Goal: Information Seeking & Learning: Find specific fact

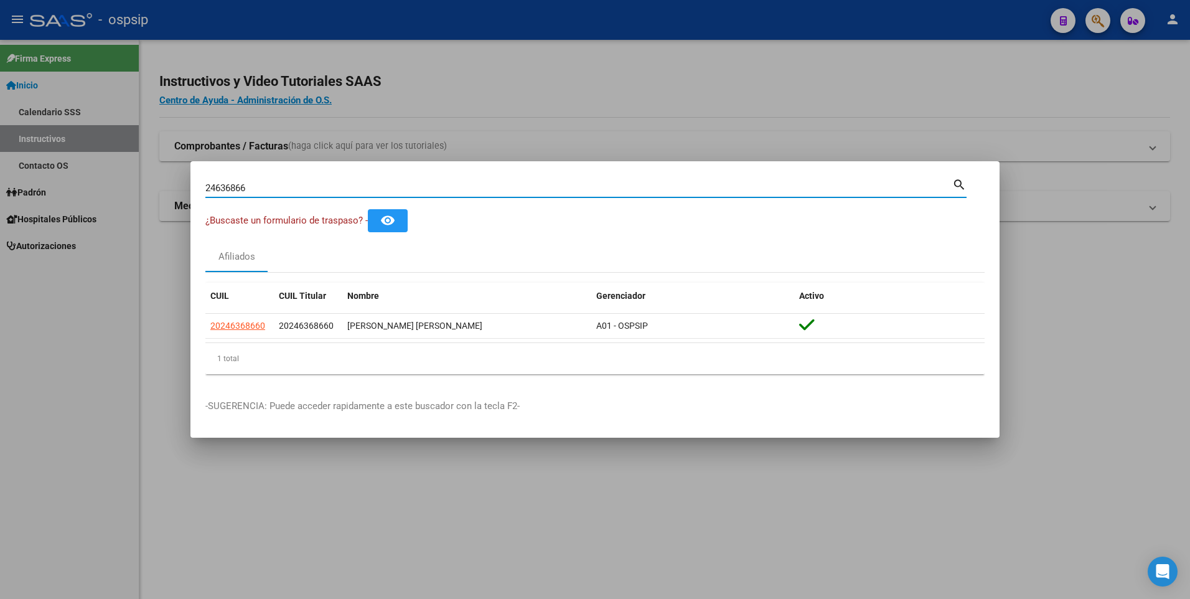
click at [371, 184] on input "24636866" at bounding box center [578, 187] width 747 height 11
click at [373, 184] on input "24636866" at bounding box center [578, 187] width 747 height 11
type input "57475322"
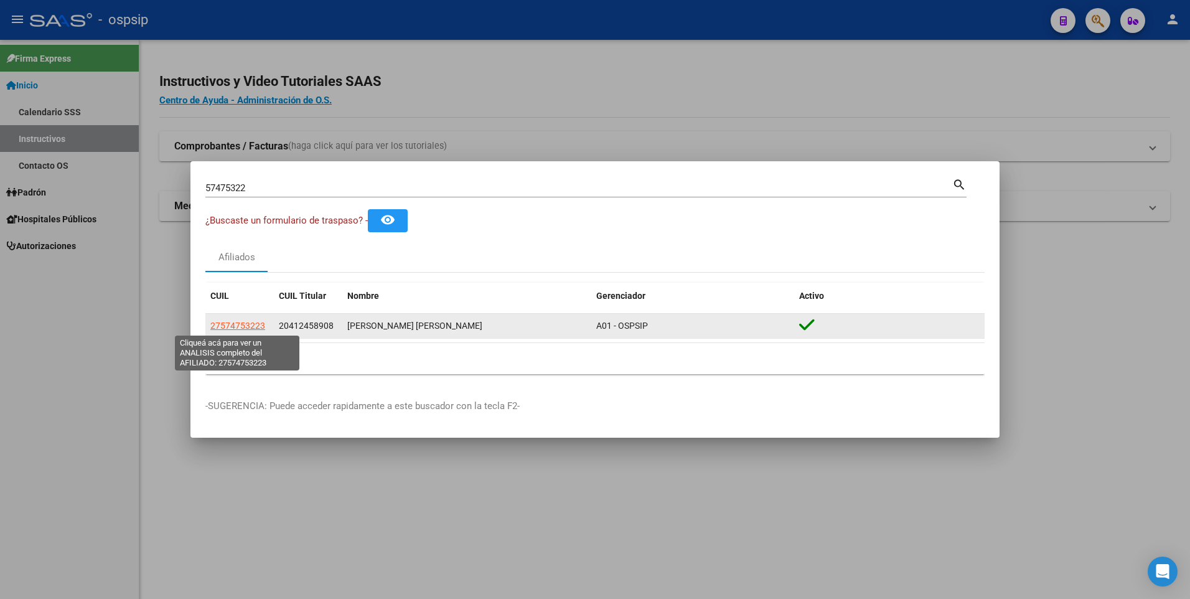
click at [254, 324] on span "27574753223" at bounding box center [237, 325] width 55 height 10
type textarea "27574753223"
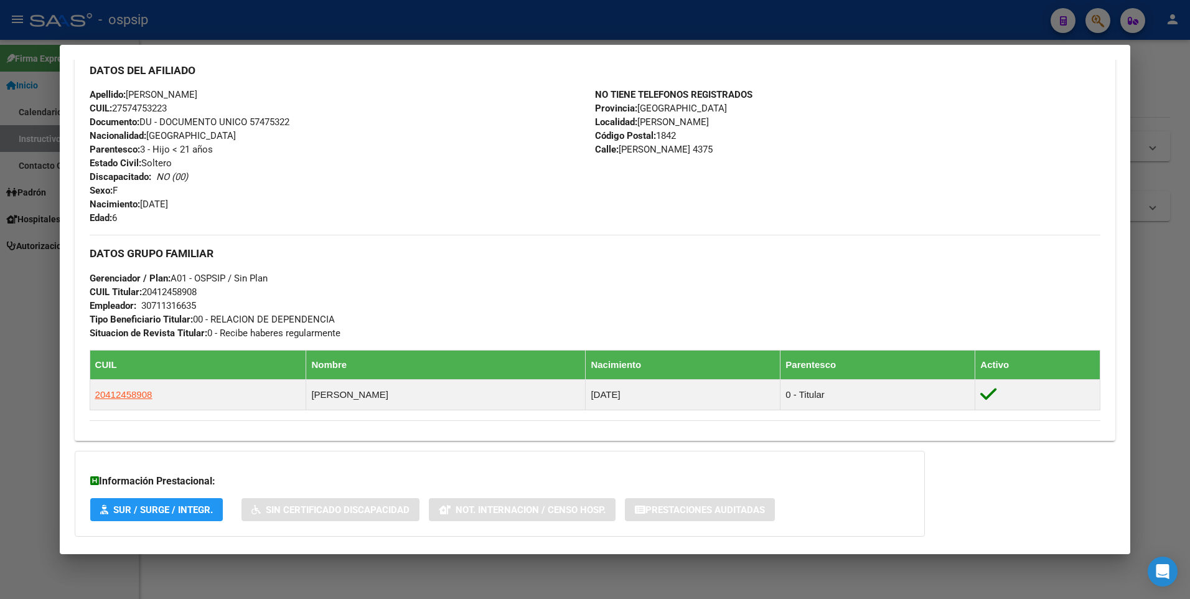
scroll to position [492, 0]
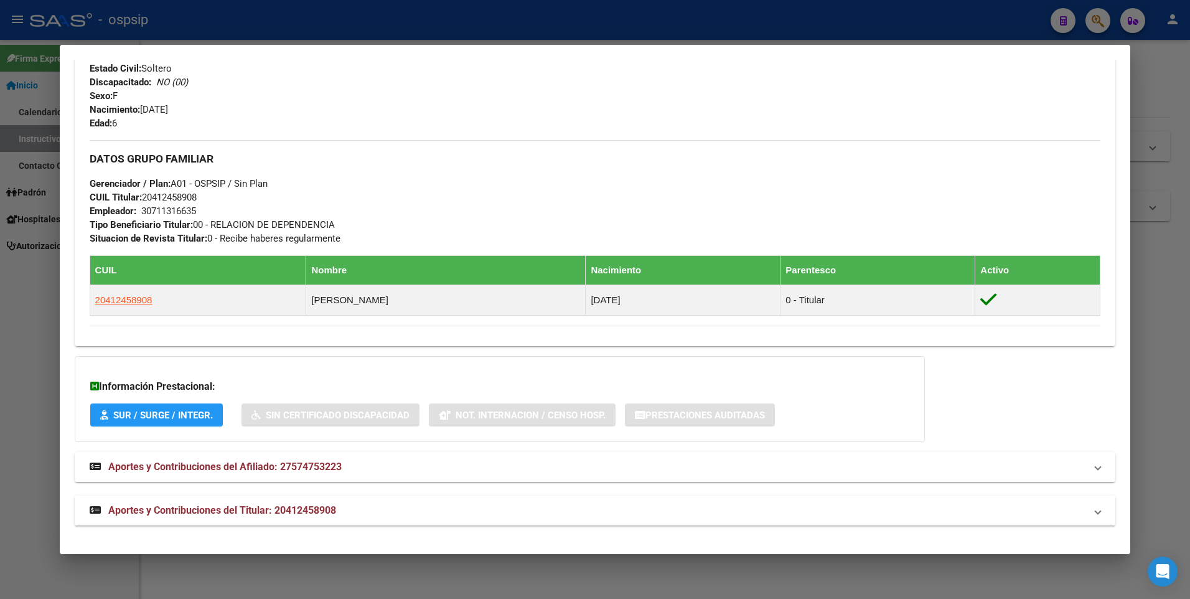
click at [271, 510] on span "Aportes y Contribuciones del Titular: 20412458908" at bounding box center [222, 510] width 228 height 12
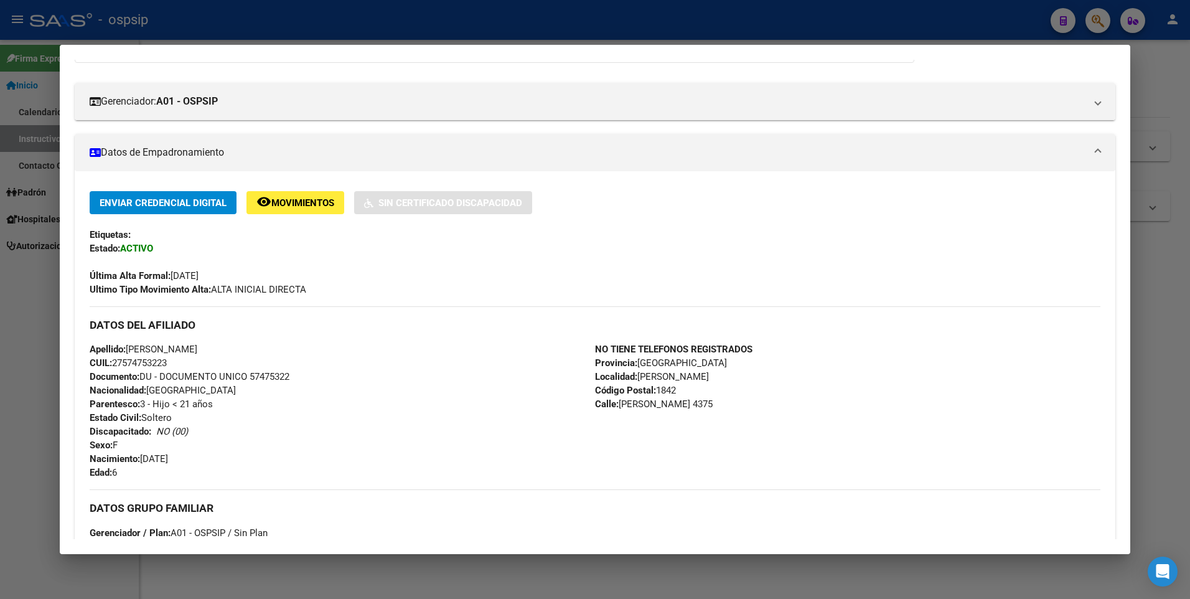
scroll to position [49, 0]
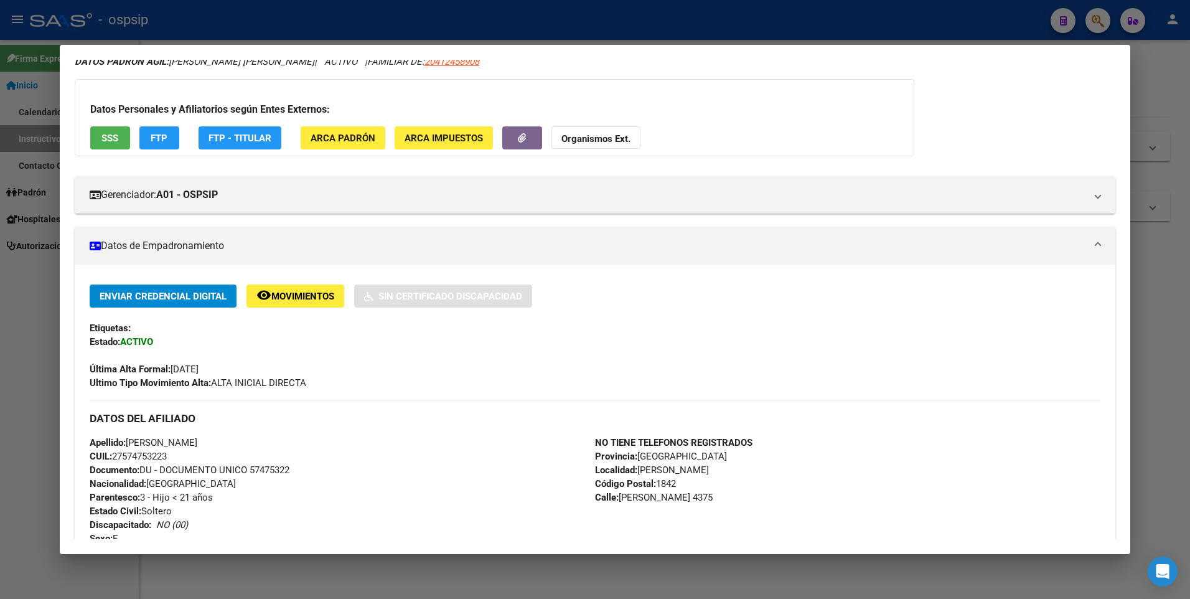
click at [112, 133] on span "SSS" at bounding box center [109, 138] width 17 height 11
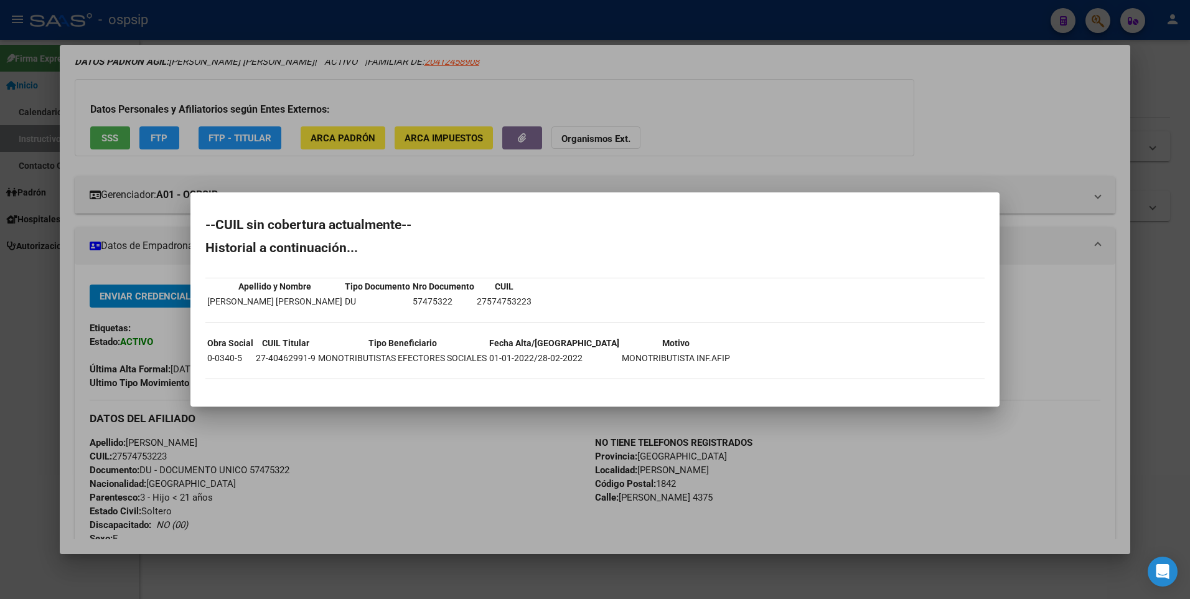
click at [459, 418] on div at bounding box center [595, 299] width 1190 height 599
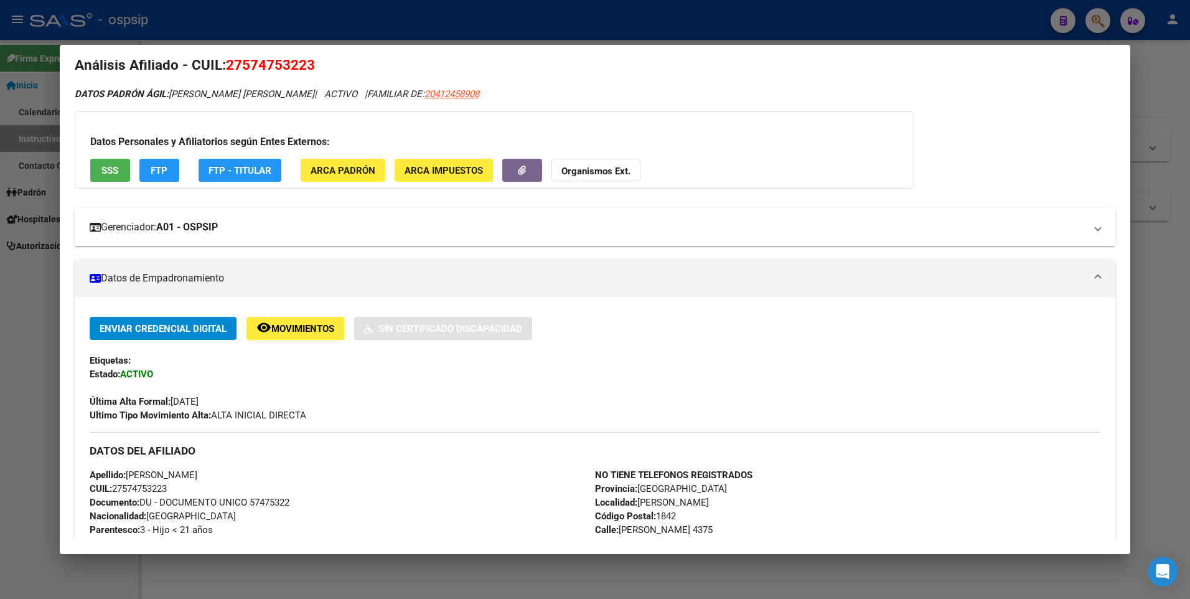
scroll to position [0, 0]
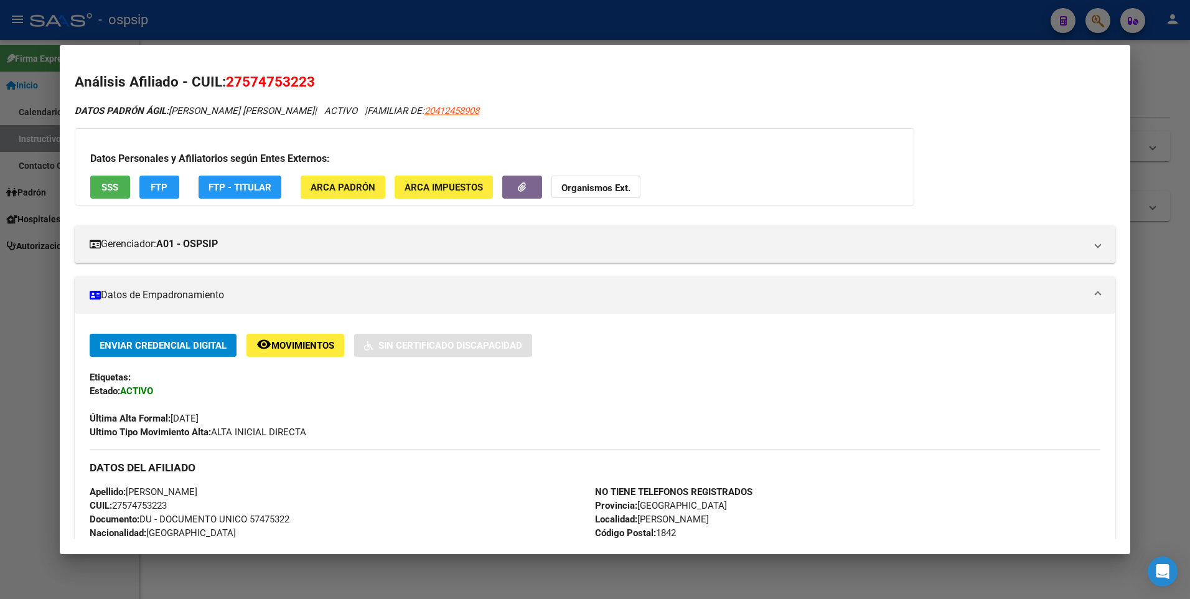
click at [399, 27] on div at bounding box center [595, 299] width 1190 height 599
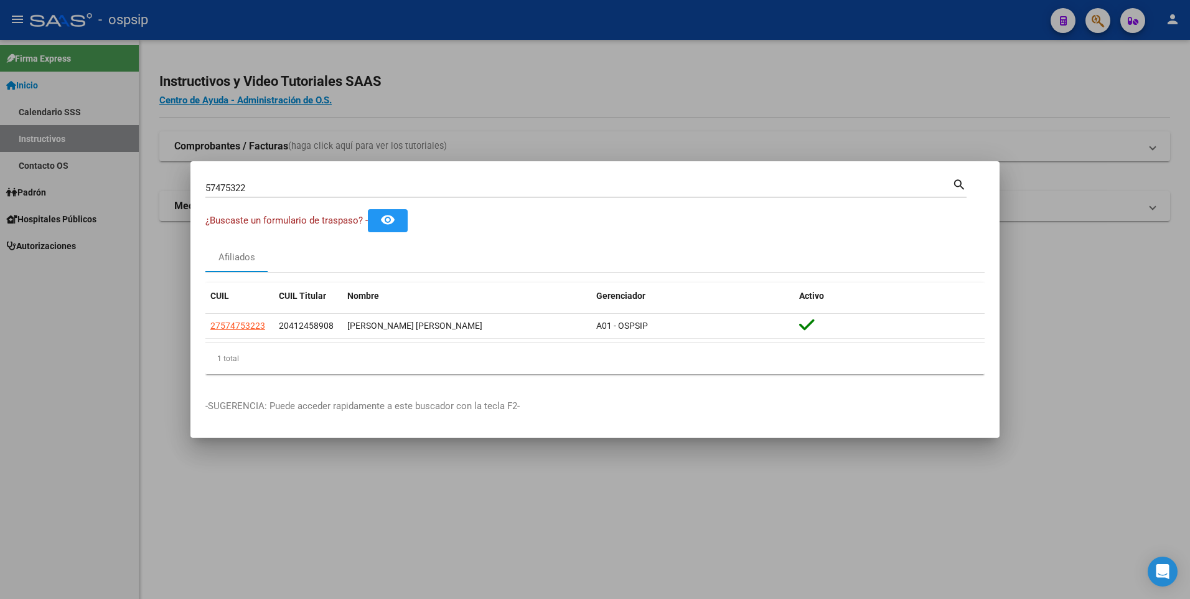
click at [401, 182] on div "57475322 Buscar (apellido, dni, cuil, [PERSON_NAME], cuit, obra social)" at bounding box center [578, 188] width 747 height 19
click at [401, 184] on input "57475322" at bounding box center [578, 187] width 747 height 11
drag, startPoint x: 401, startPoint y: 184, endPoint x: 409, endPoint y: 182, distance: 8.3
click at [402, 184] on input "57475322" at bounding box center [578, 187] width 747 height 11
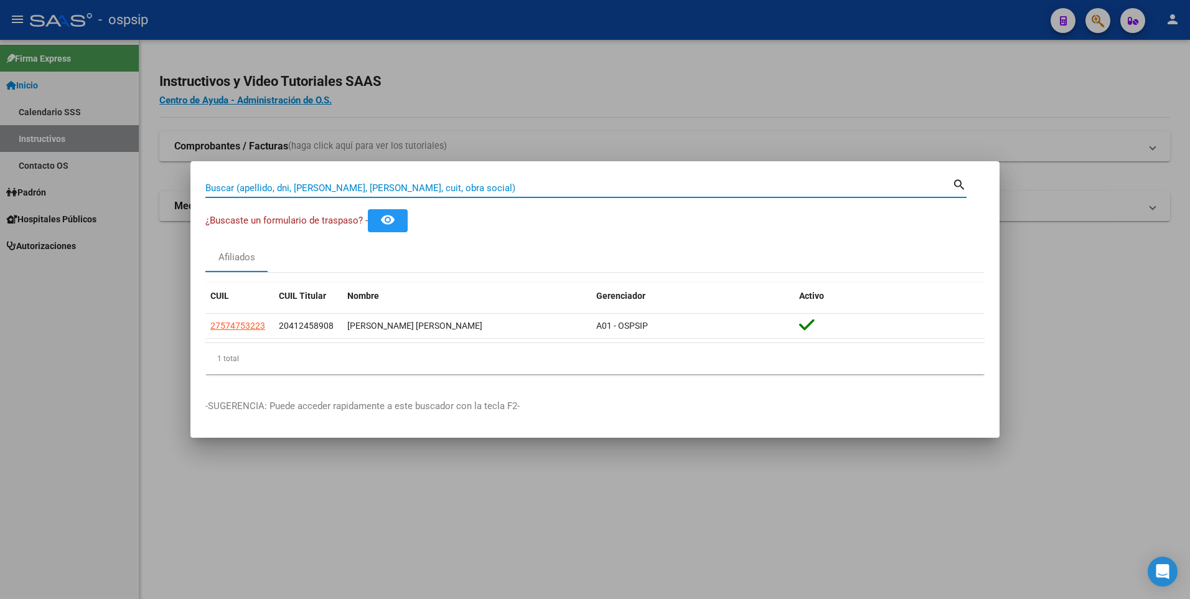
paste input "94829640"
type input "94829640"
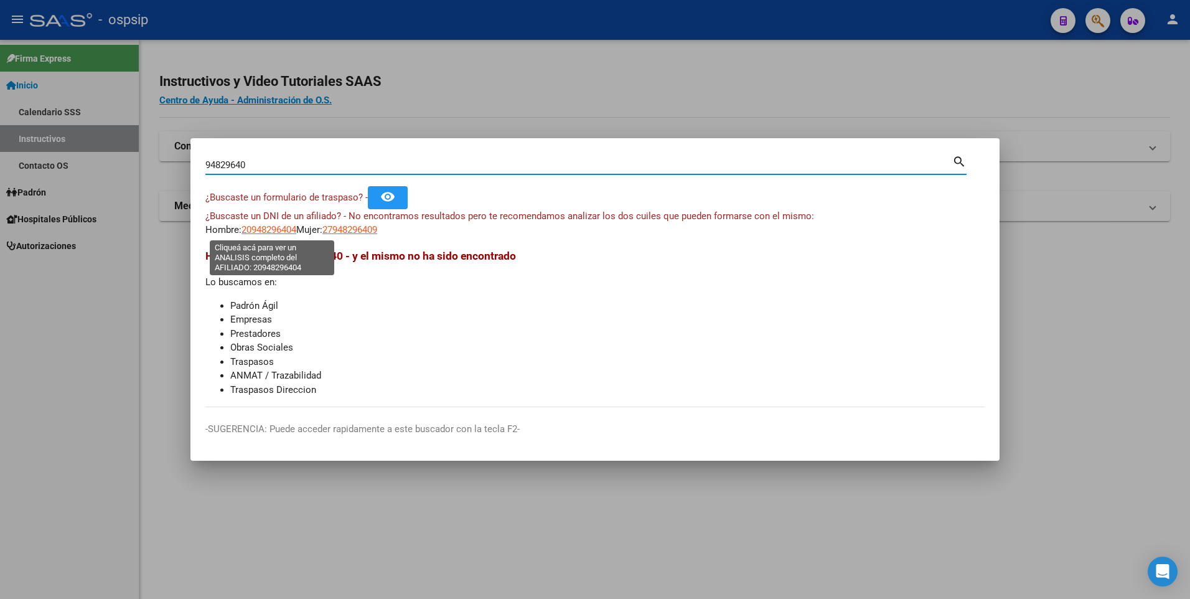
click at [266, 226] on span "20948296404" at bounding box center [268, 229] width 55 height 11
type textarea "20948296404"
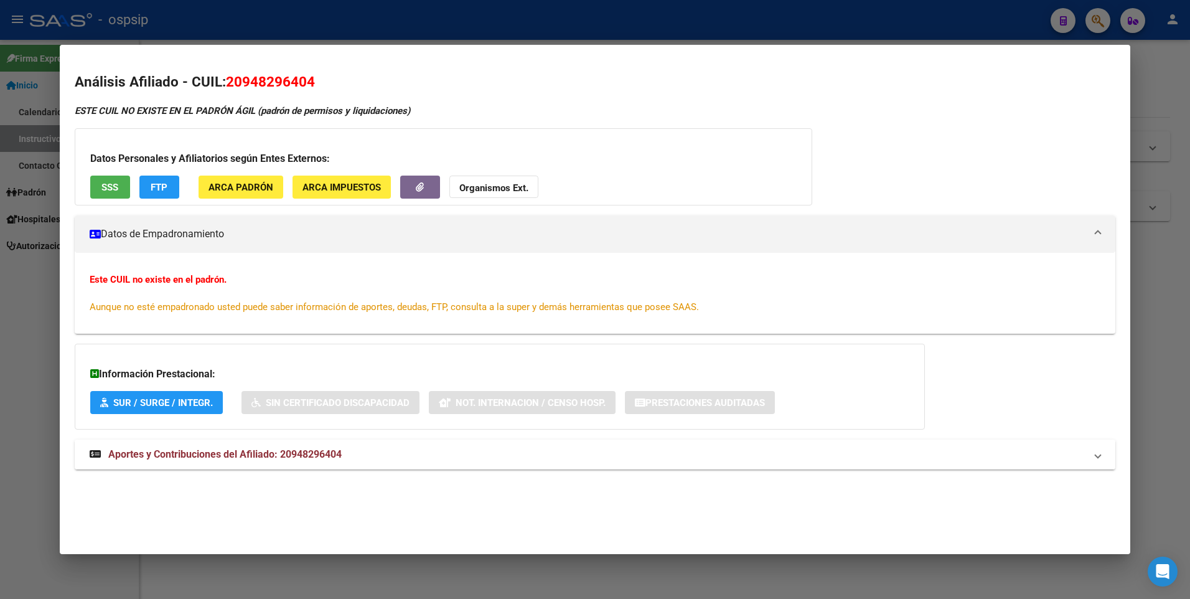
click at [263, 459] on span "Aportes y Contribuciones del Afiliado: 20948296404" at bounding box center [224, 454] width 233 height 12
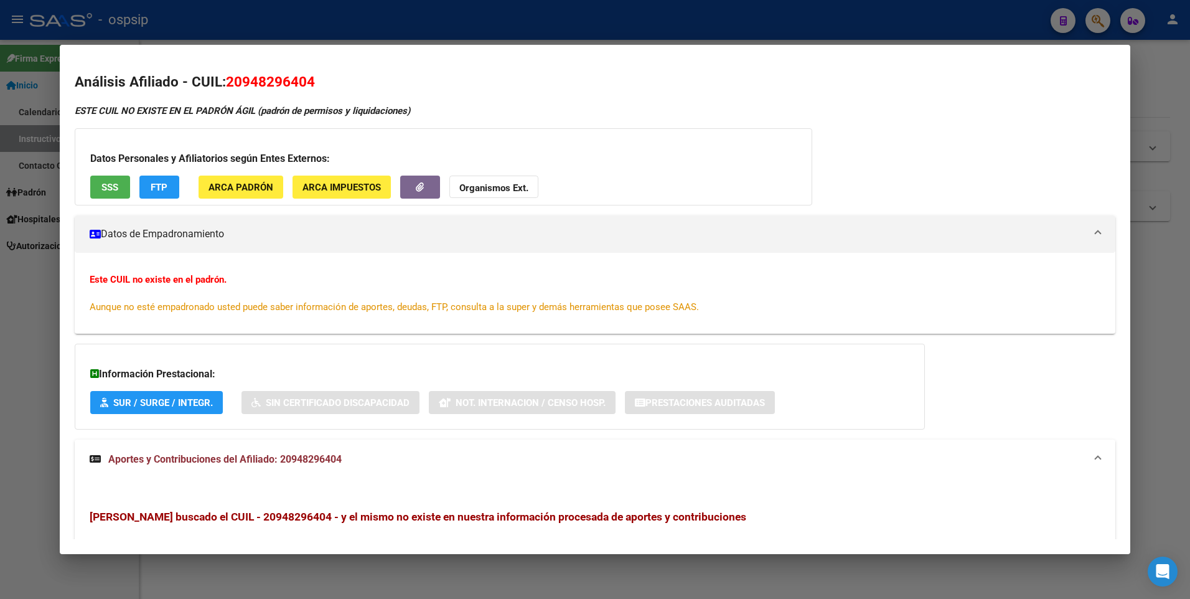
click at [836, 24] on div at bounding box center [595, 299] width 1190 height 599
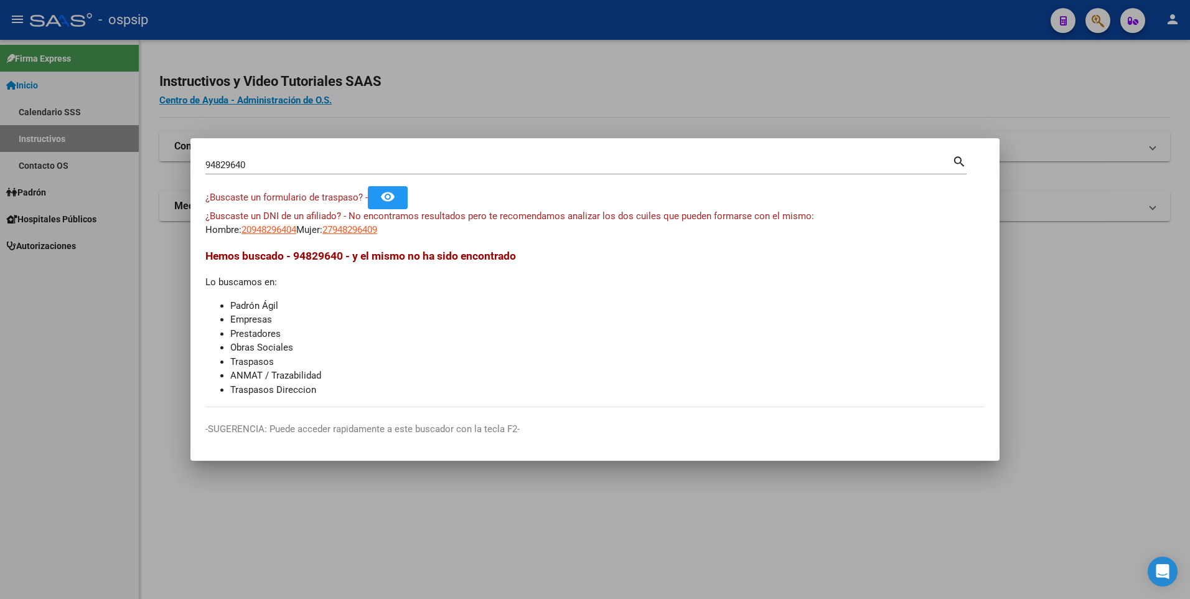
click at [348, 167] on input "94829640" at bounding box center [578, 164] width 747 height 11
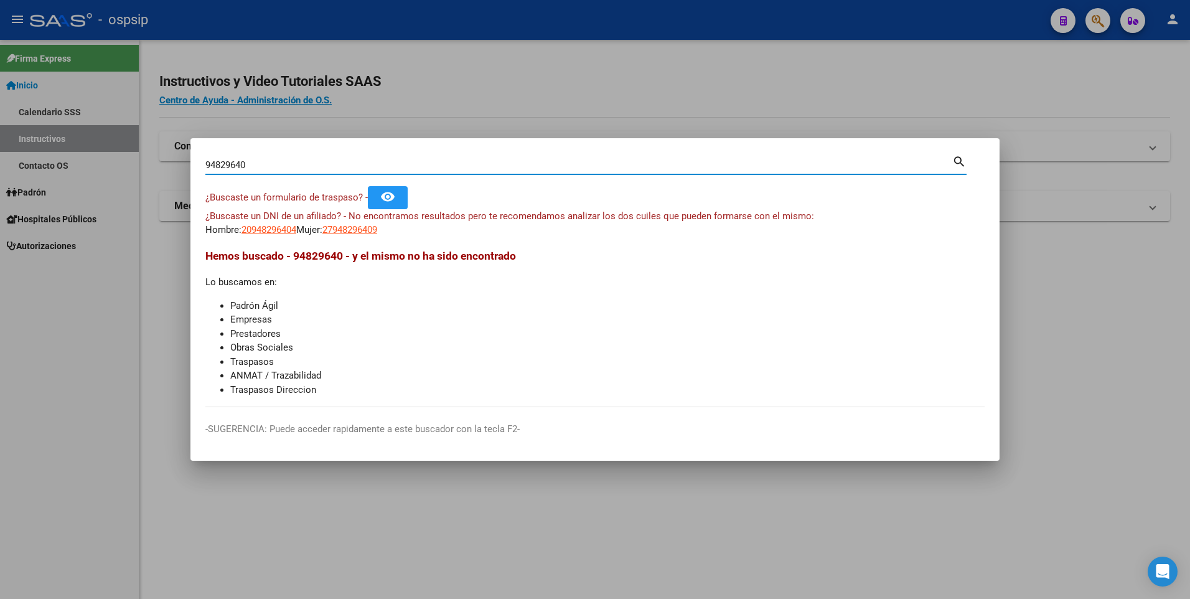
click at [348, 167] on input "94829640" at bounding box center [578, 164] width 747 height 11
type input "[PERSON_NAME]"
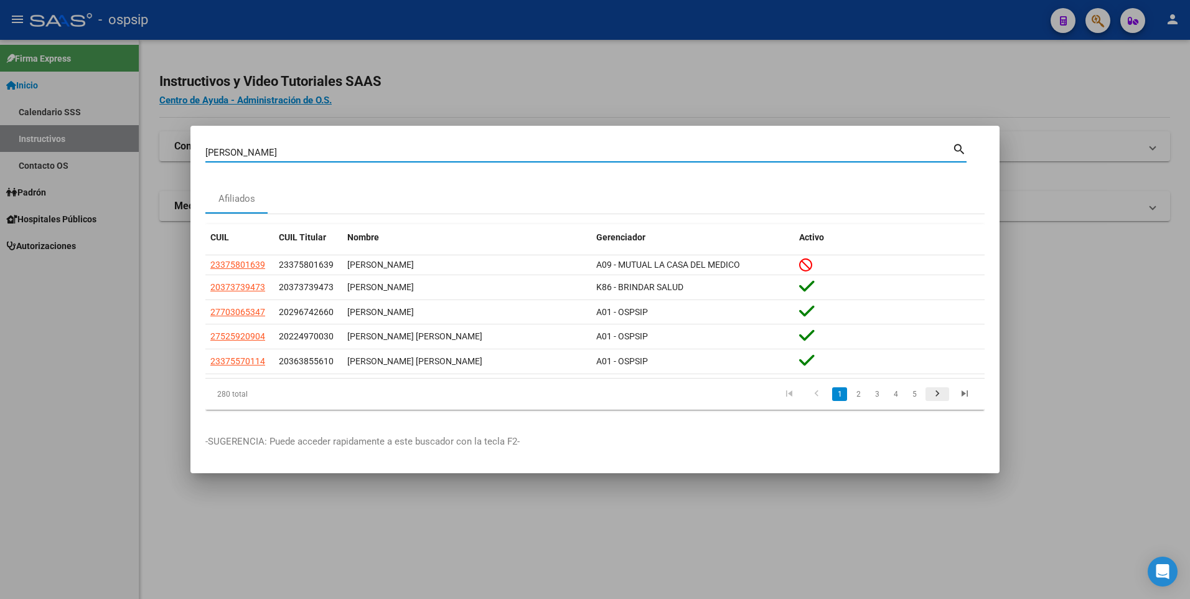
click at [938, 391] on icon "go to next page" at bounding box center [937, 395] width 16 height 15
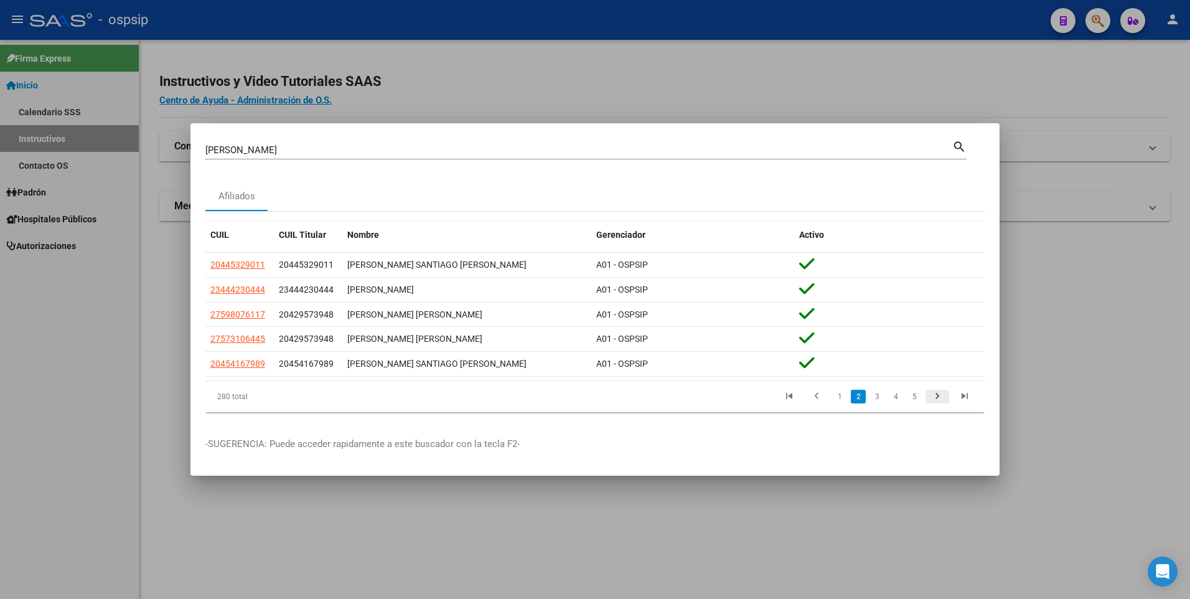
click at [939, 394] on icon "go to next page" at bounding box center [937, 397] width 16 height 15
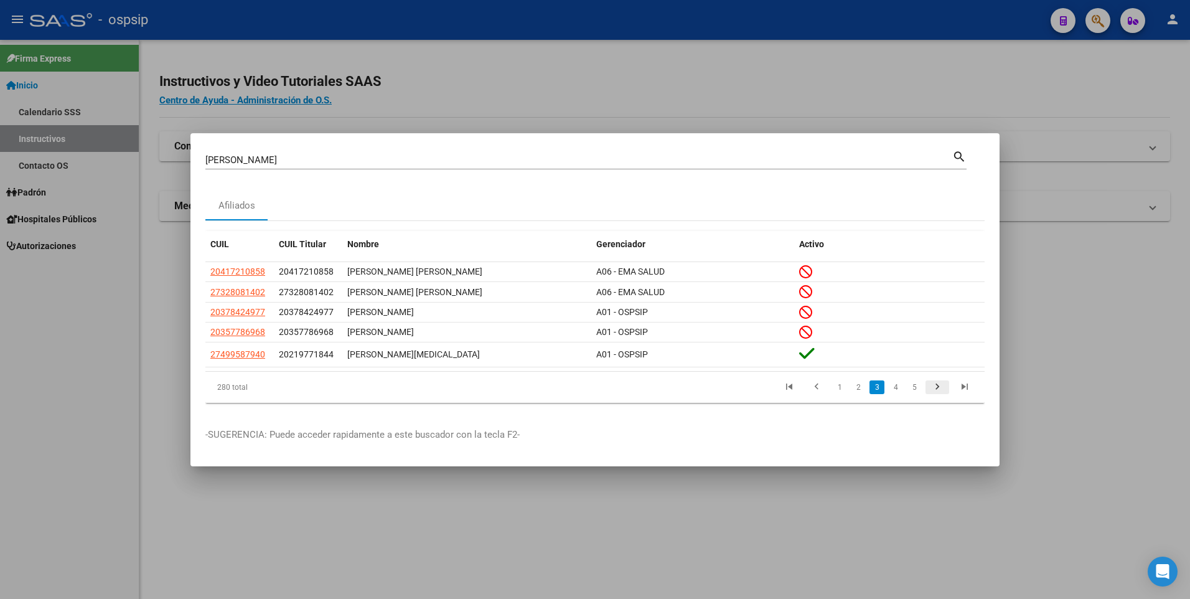
click at [939, 393] on icon "go to next page" at bounding box center [937, 388] width 16 height 15
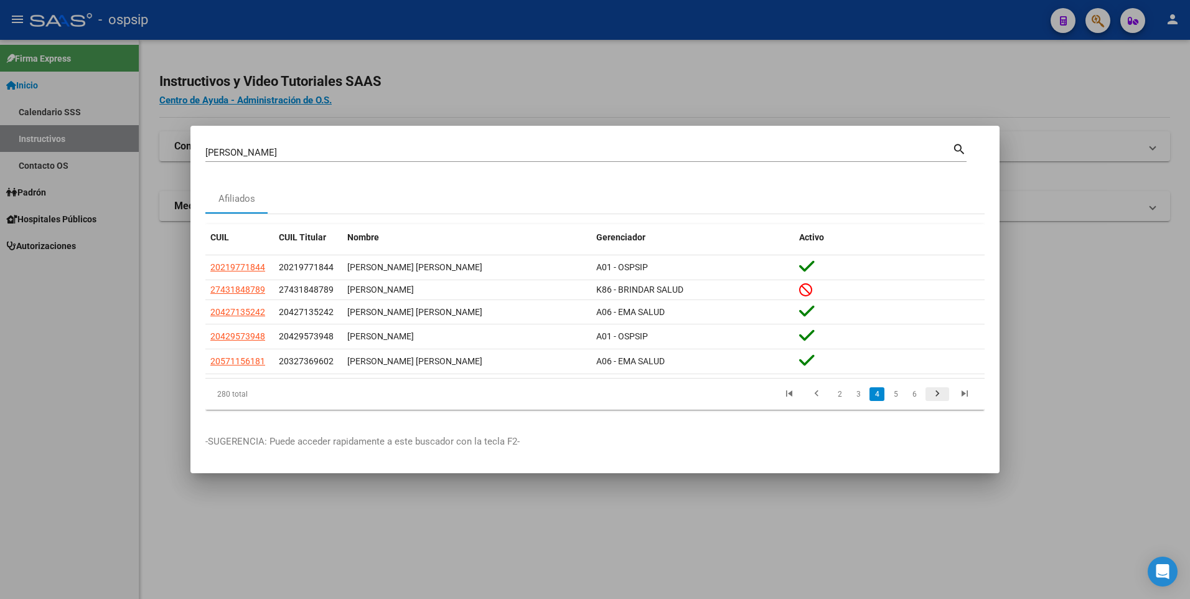
click at [939, 393] on icon "go to next page" at bounding box center [937, 395] width 16 height 15
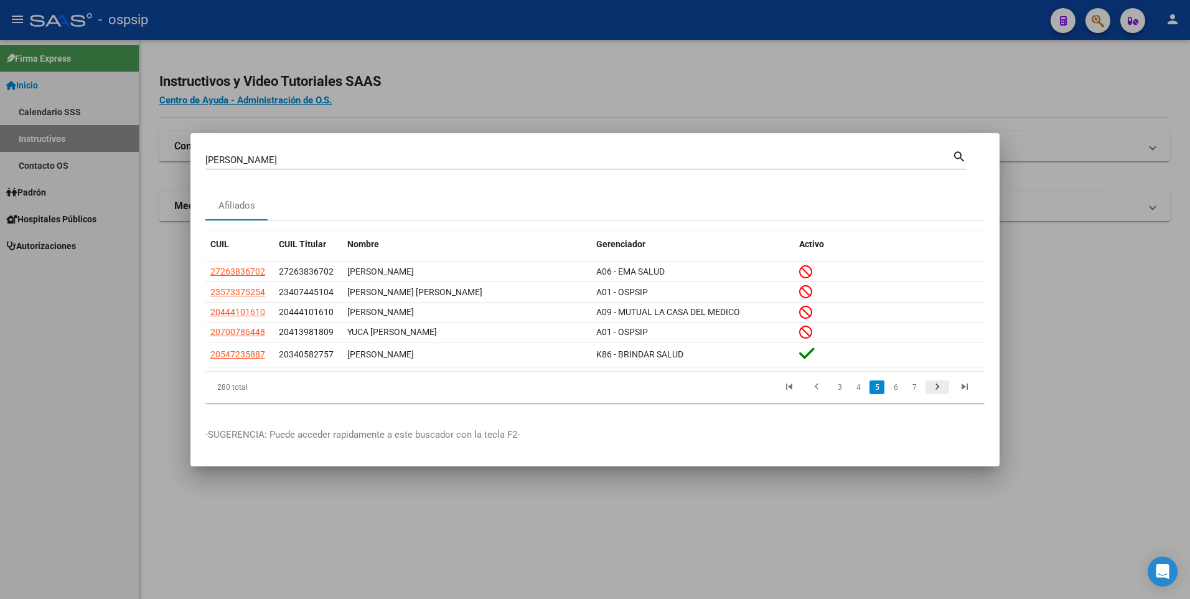
click at [939, 390] on icon "go to next page" at bounding box center [937, 388] width 16 height 15
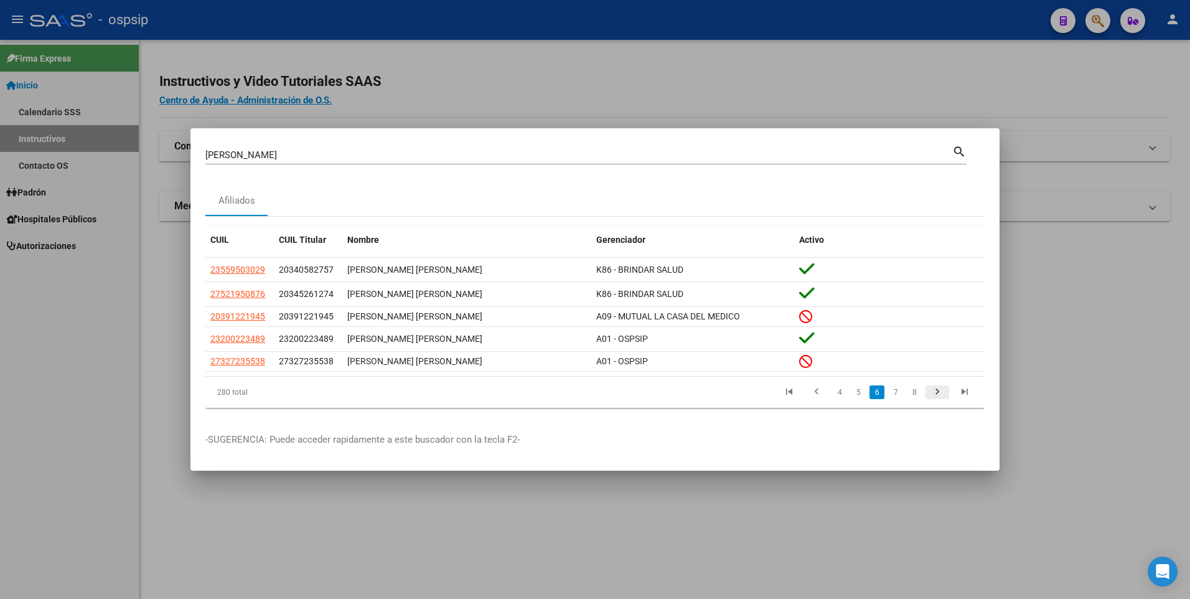
click at [939, 390] on icon "go to next page" at bounding box center [937, 393] width 16 height 15
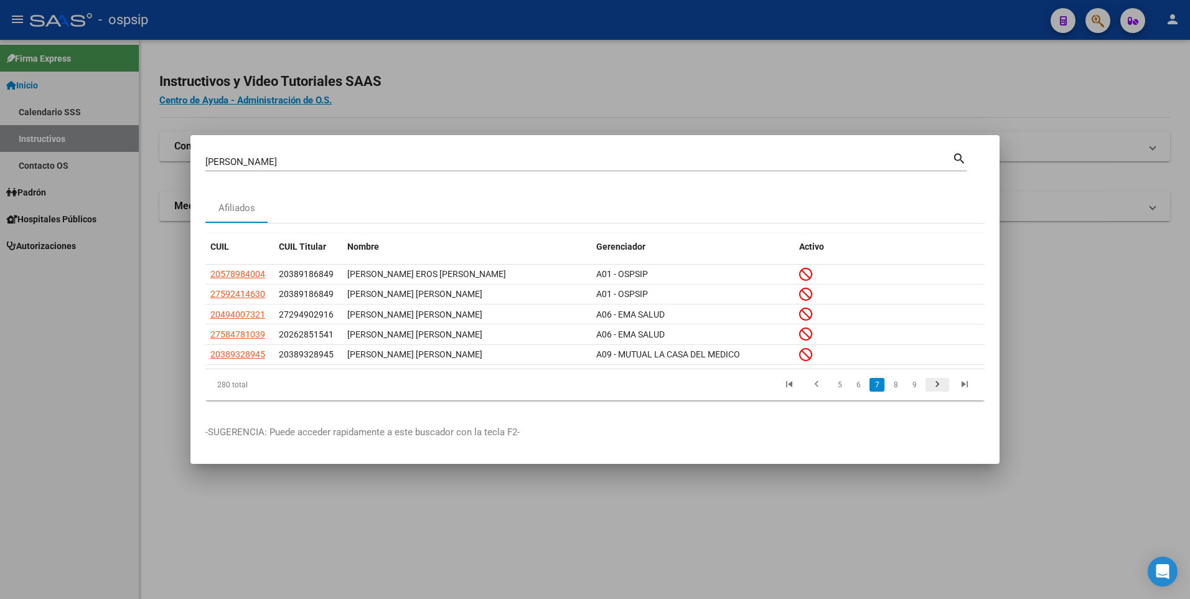
click at [939, 390] on icon "go to next page" at bounding box center [937, 385] width 16 height 15
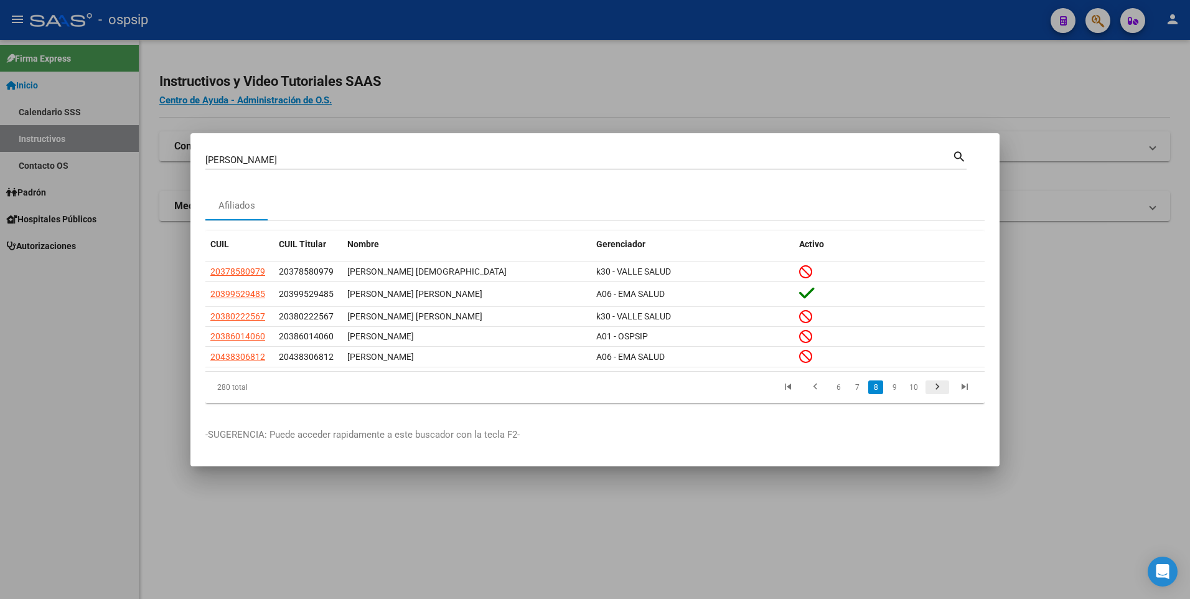
click at [938, 390] on icon "go to next page" at bounding box center [937, 388] width 16 height 15
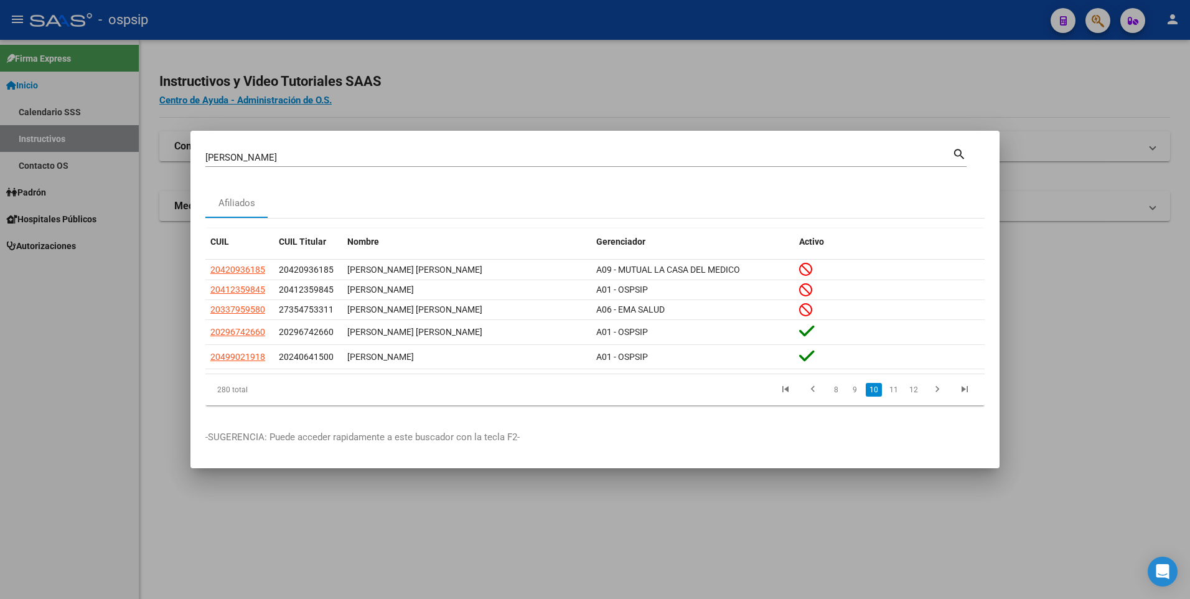
click at [264, 153] on input "[PERSON_NAME]" at bounding box center [578, 157] width 747 height 11
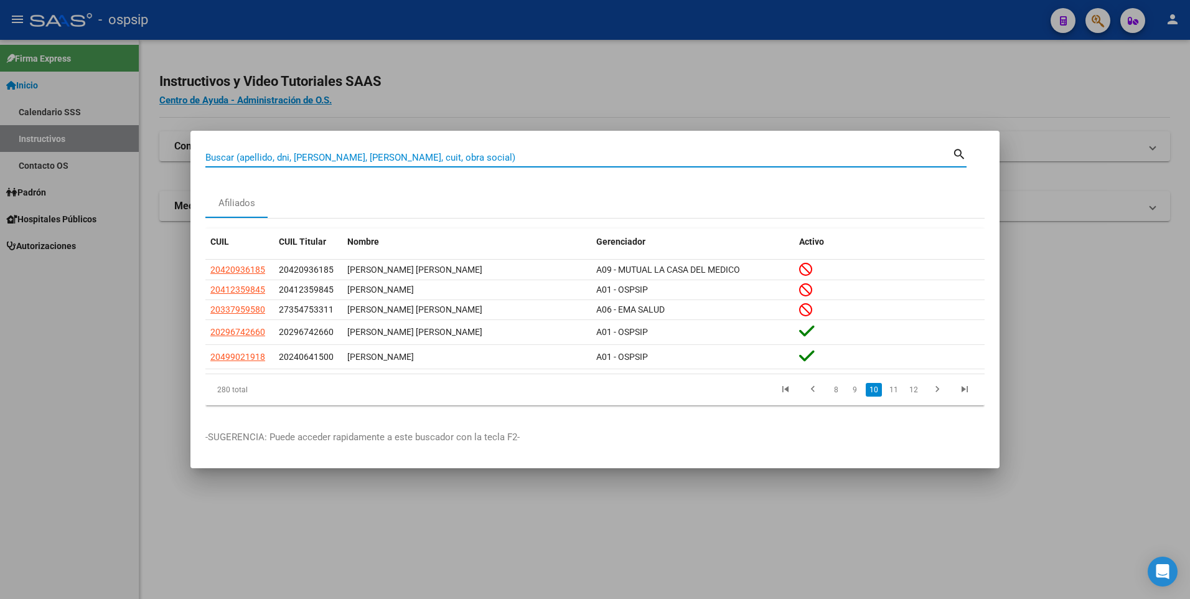
click at [425, 155] on input "Buscar (apellido, dni, [PERSON_NAME], [PERSON_NAME], cuit, obra social)" at bounding box center [578, 157] width 747 height 11
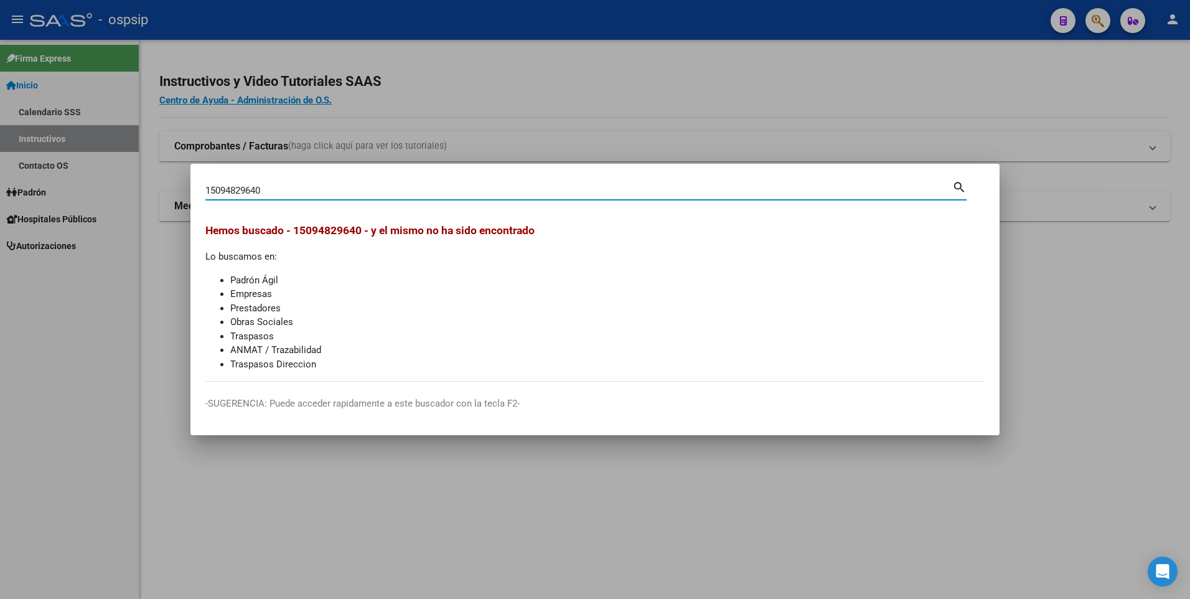
click at [297, 187] on input "15094829640" at bounding box center [578, 190] width 747 height 11
type input "1509482964"
click at [444, 194] on input "1509482964" at bounding box center [578, 190] width 747 height 11
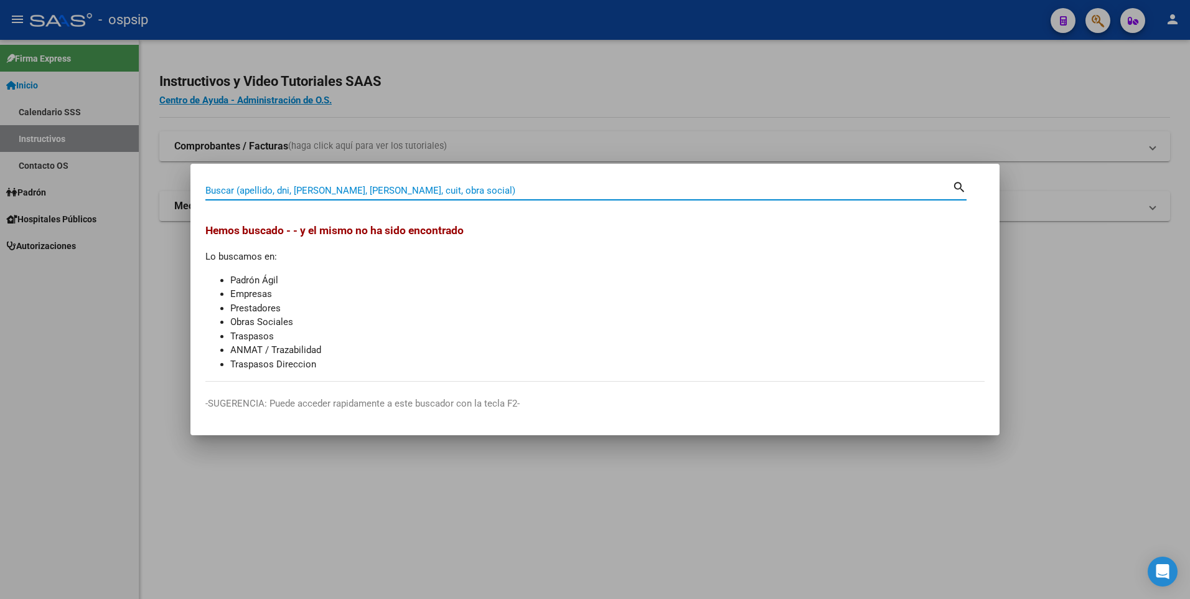
click at [427, 190] on input "Buscar (apellido, dni, [PERSON_NAME], [PERSON_NAME], cuit, obra social)" at bounding box center [578, 190] width 747 height 11
type input "[PERSON_NAME]"
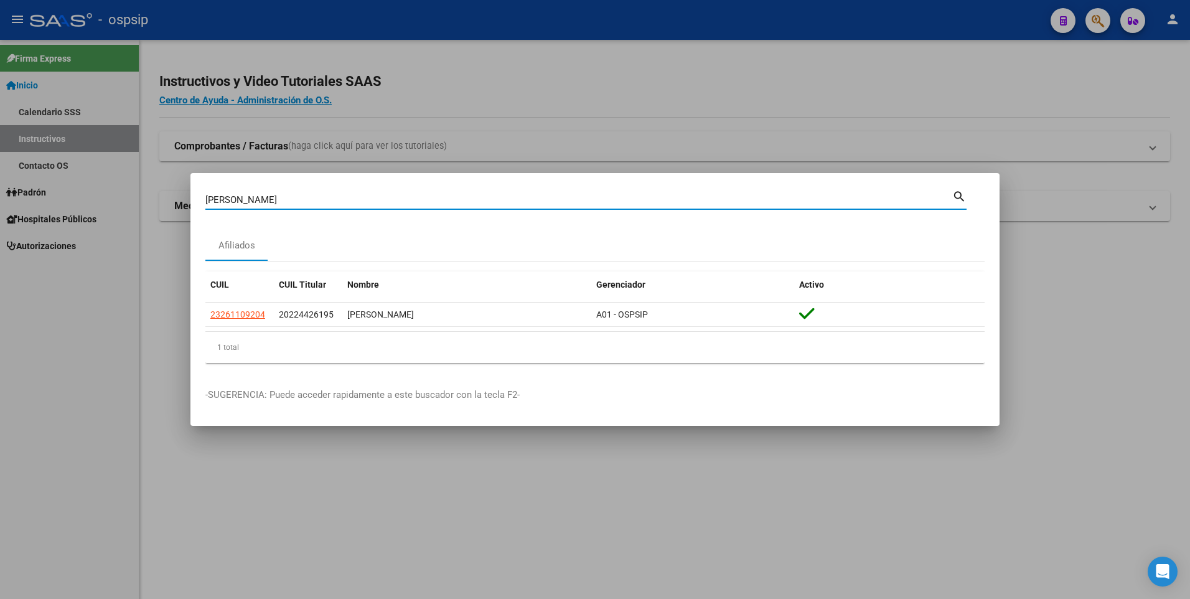
click at [271, 197] on input "[PERSON_NAME]" at bounding box center [578, 199] width 747 height 11
type input "QUIROGA"
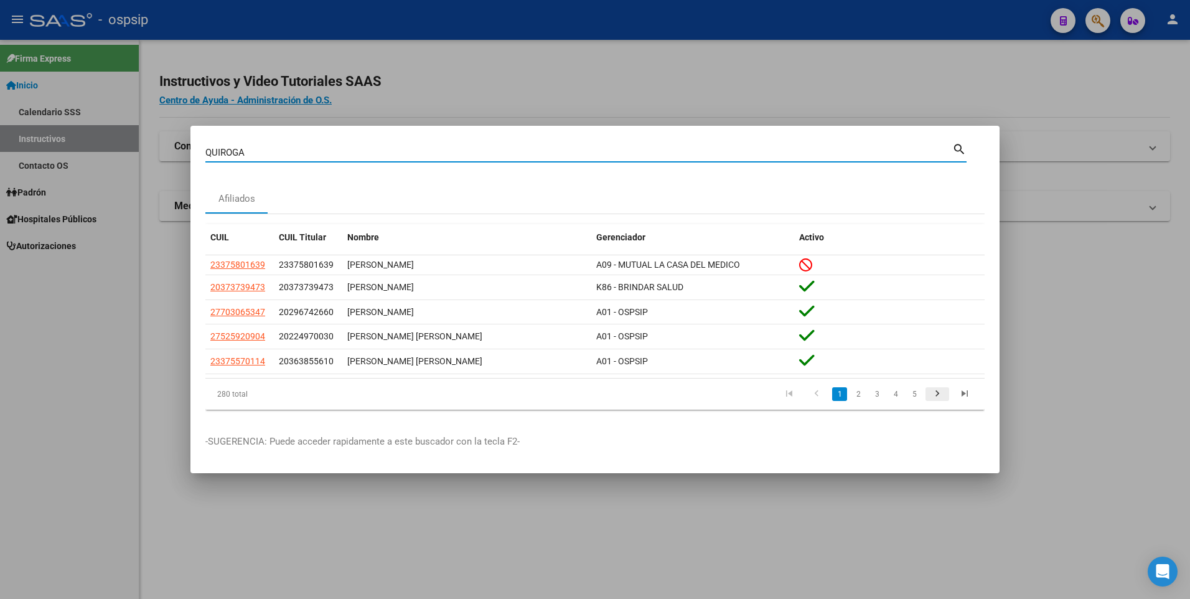
click at [936, 397] on icon "go to next page" at bounding box center [937, 395] width 16 height 15
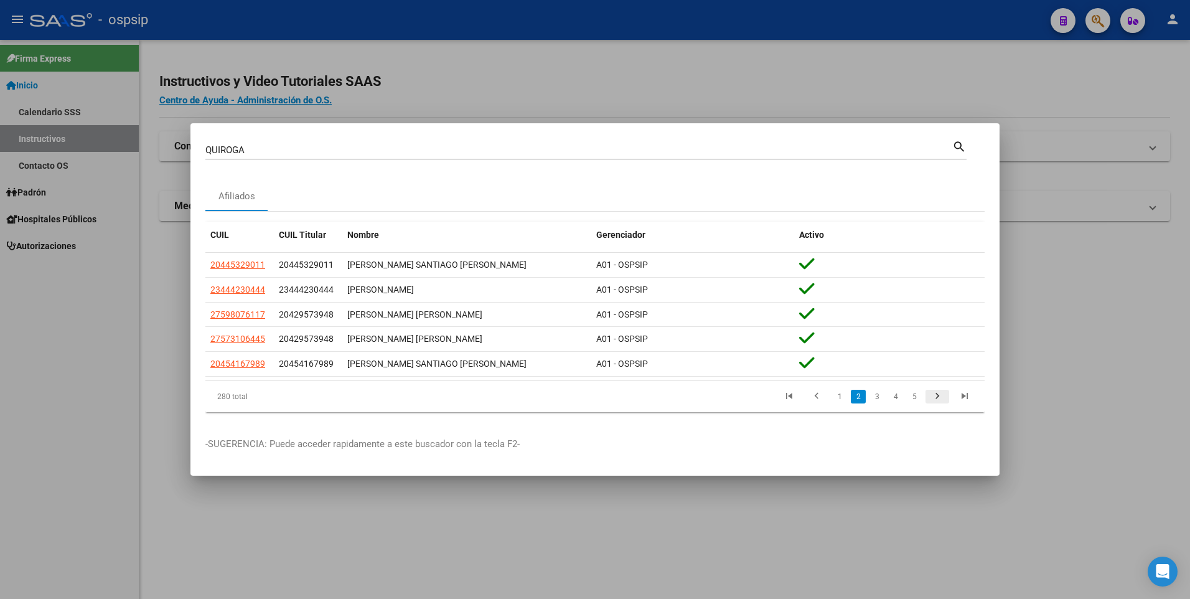
click at [936, 397] on icon "go to next page" at bounding box center [937, 397] width 16 height 15
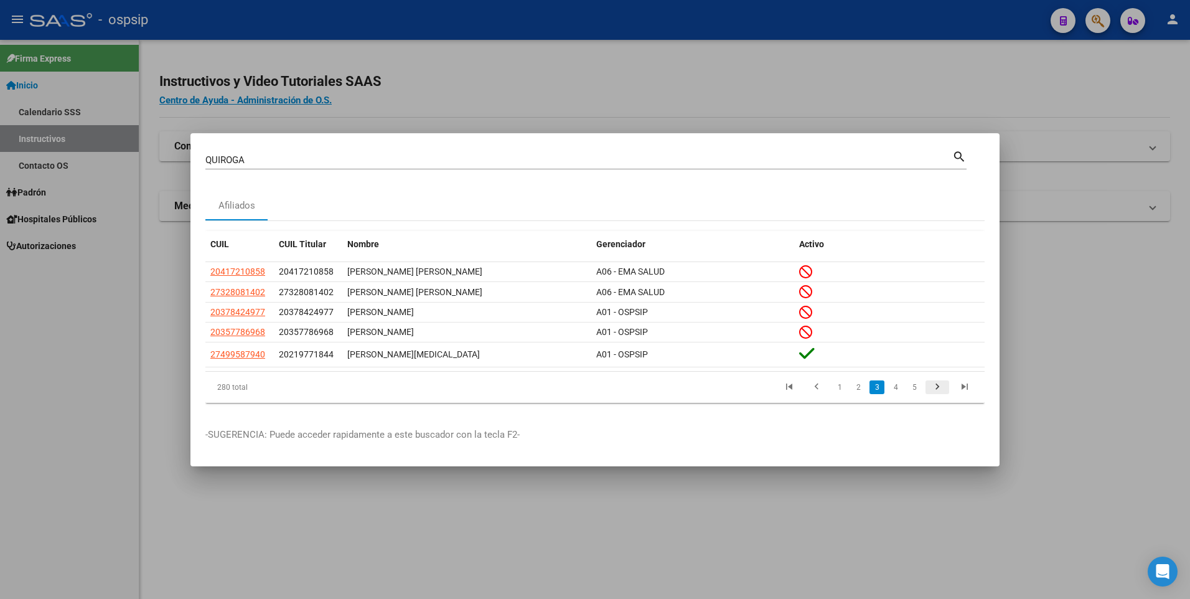
click at [936, 396] on icon "go to next page" at bounding box center [937, 388] width 16 height 15
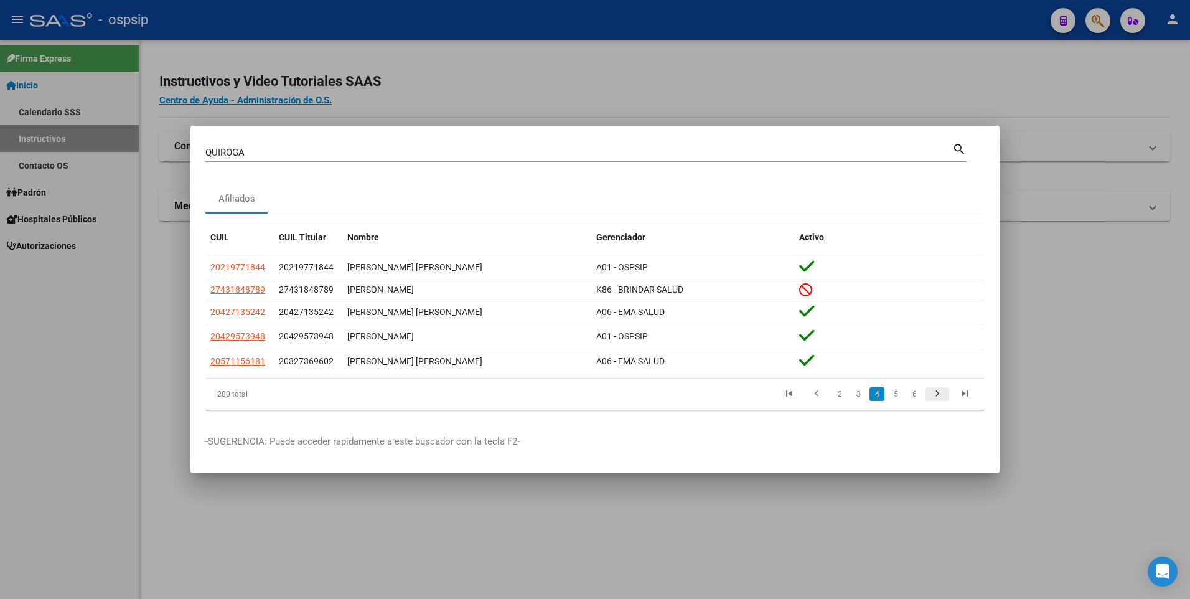
click at [936, 398] on icon "go to next page" at bounding box center [937, 395] width 16 height 15
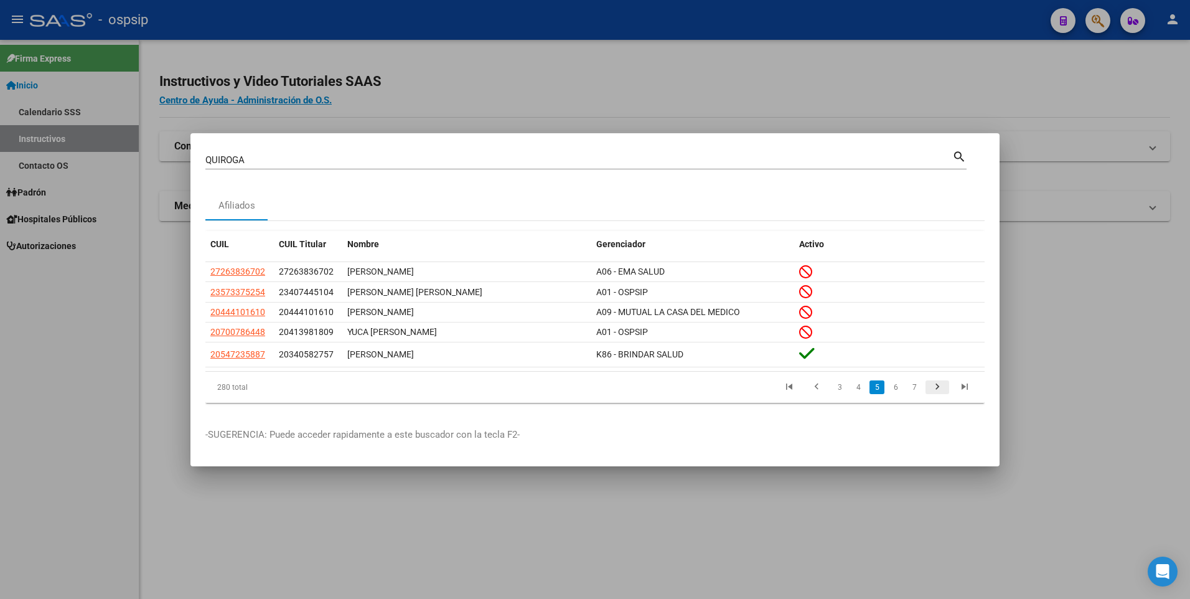
click at [935, 387] on icon "go to next page" at bounding box center [937, 388] width 16 height 15
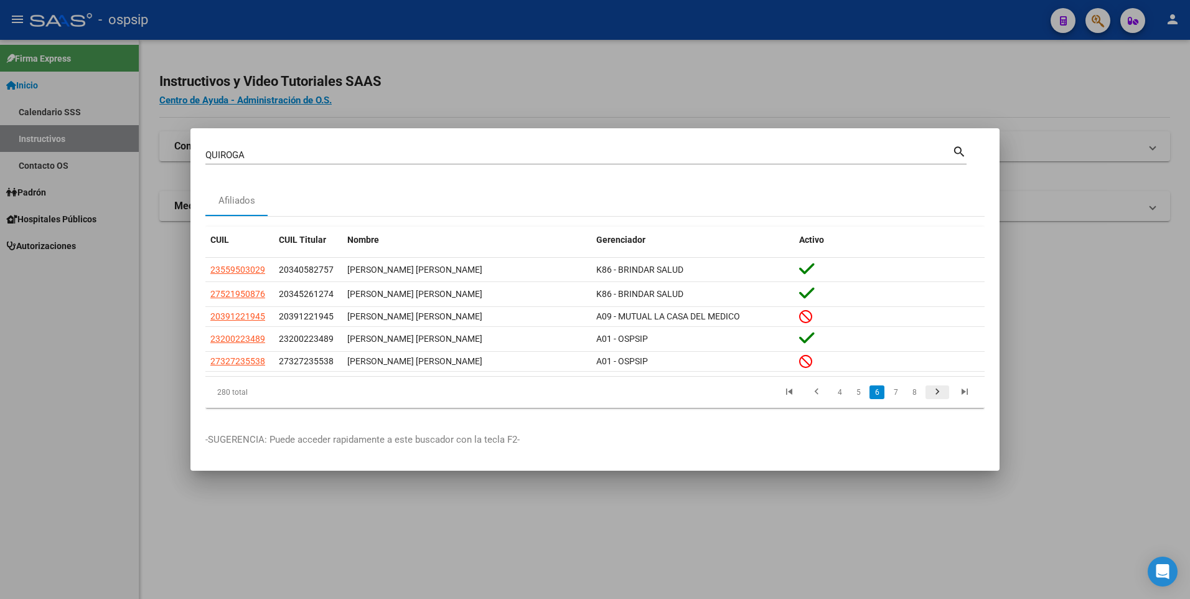
click at [938, 393] on icon "go to next page" at bounding box center [937, 393] width 16 height 15
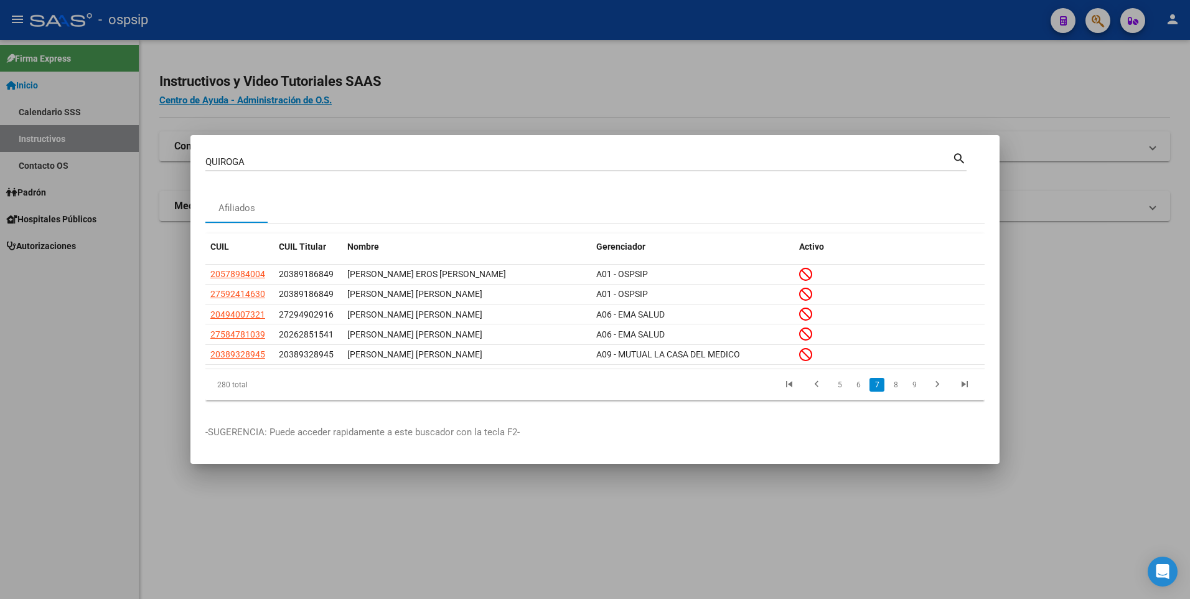
click at [938, 393] on icon "go to next page" at bounding box center [937, 385] width 16 height 15
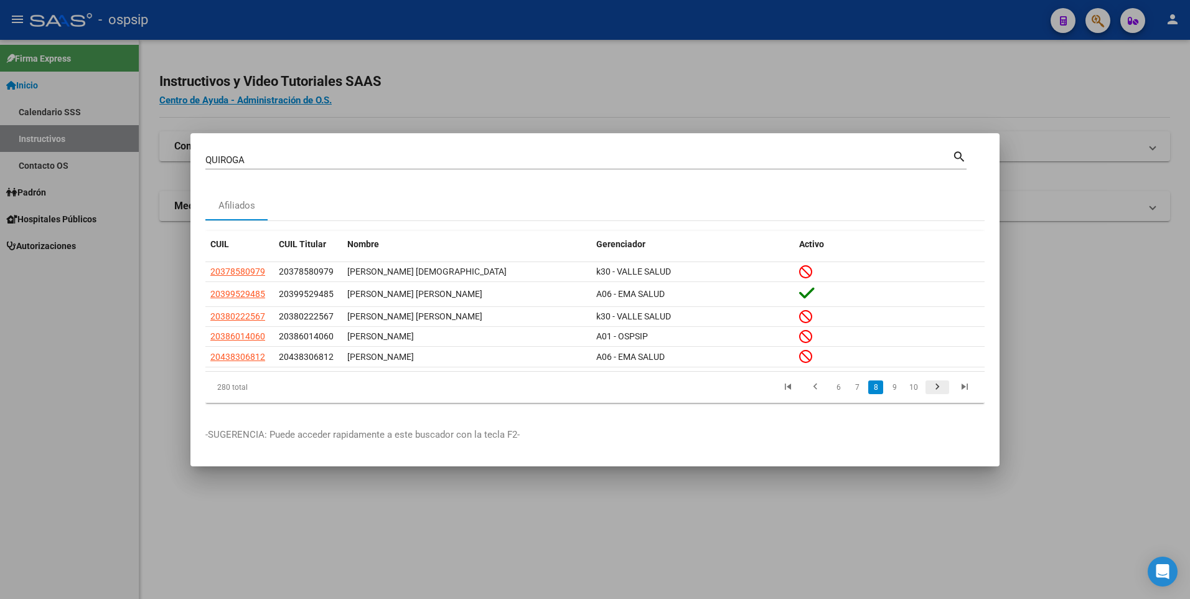
click at [937, 389] on icon "go to next page" at bounding box center [937, 388] width 16 height 15
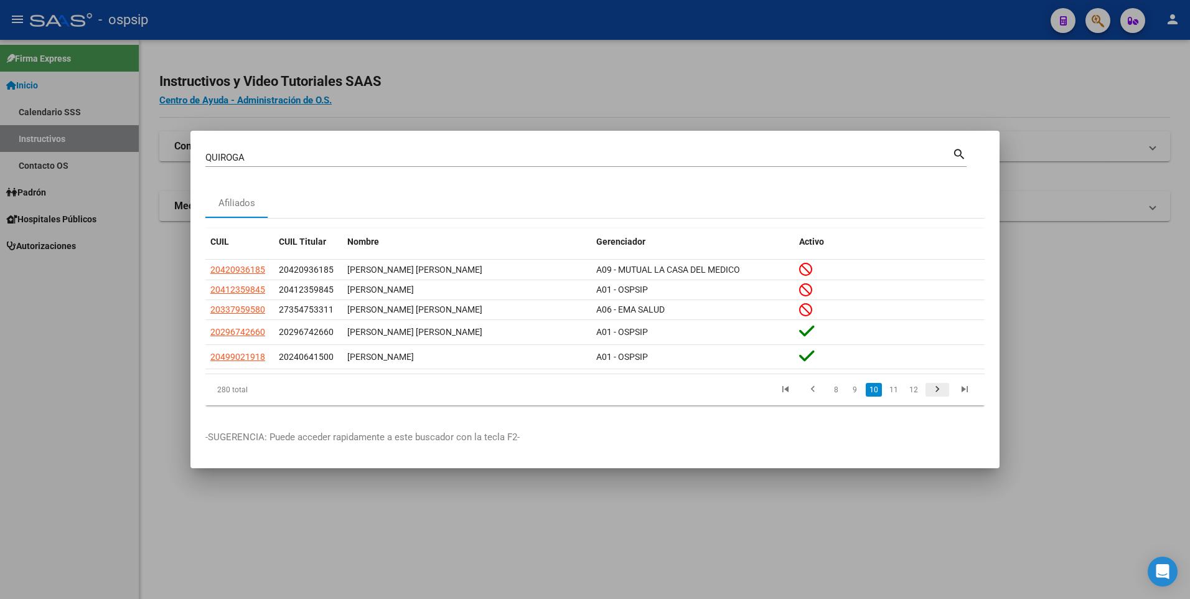
click at [937, 389] on icon "go to next page" at bounding box center [937, 390] width 16 height 15
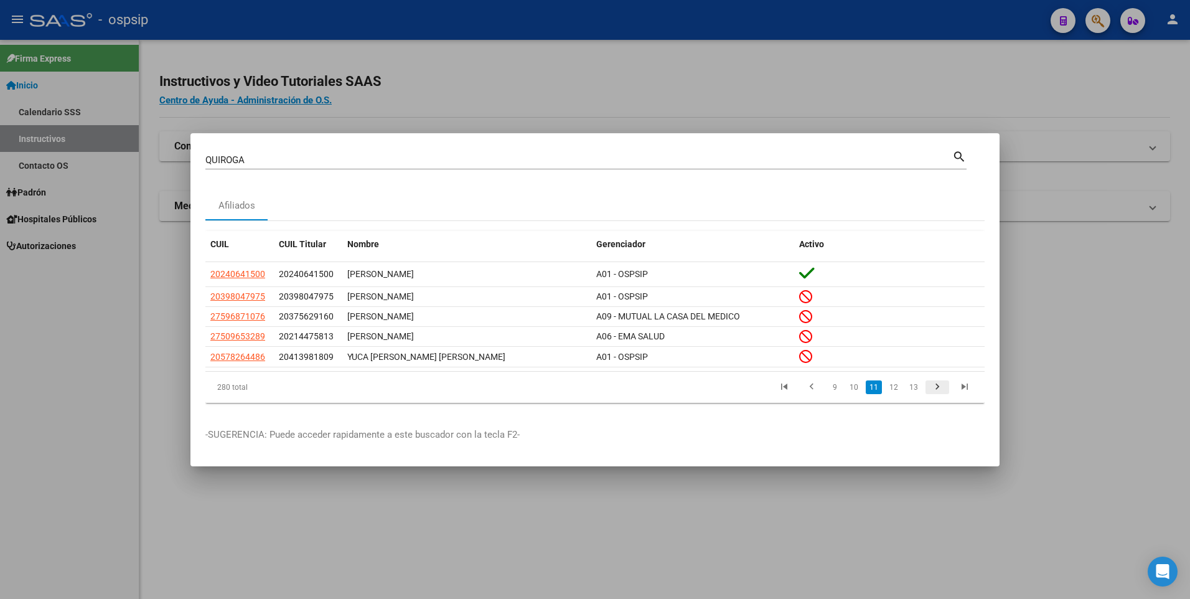
click at [937, 389] on icon "go to next page" at bounding box center [937, 388] width 16 height 15
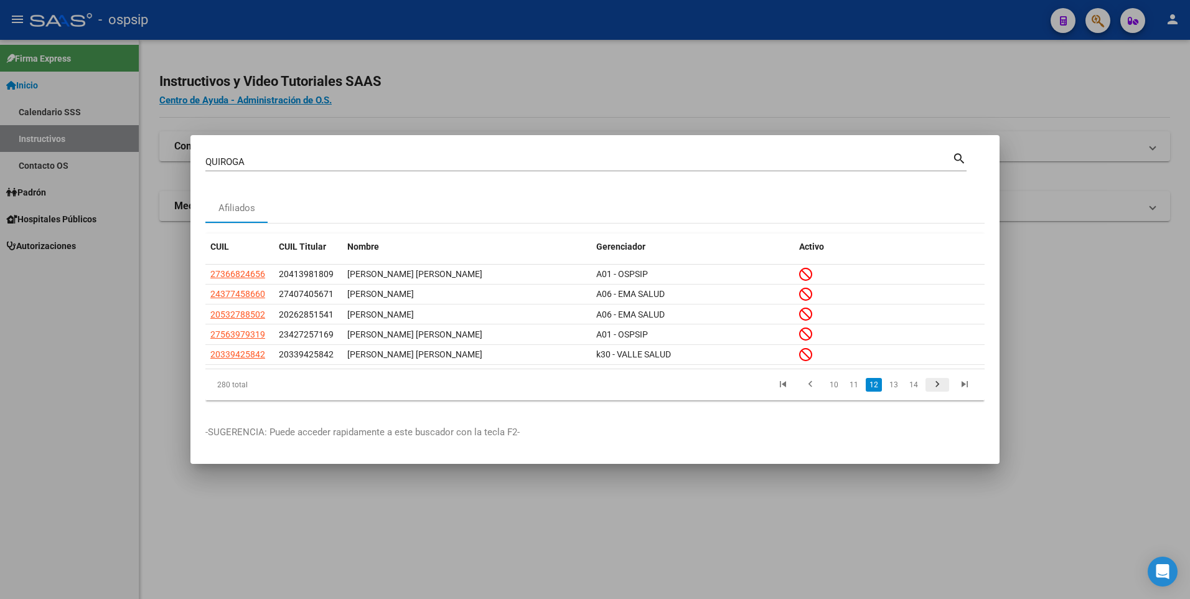
click at [937, 389] on icon "go to next page" at bounding box center [937, 385] width 16 height 15
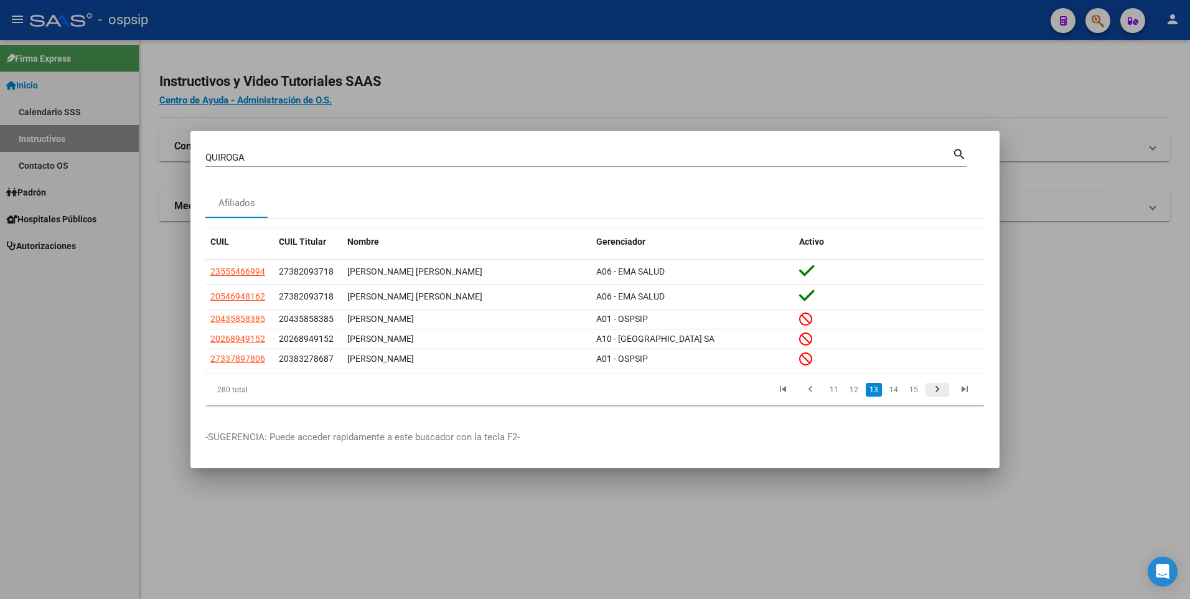
click at [937, 389] on icon "go to next page" at bounding box center [937, 390] width 16 height 15
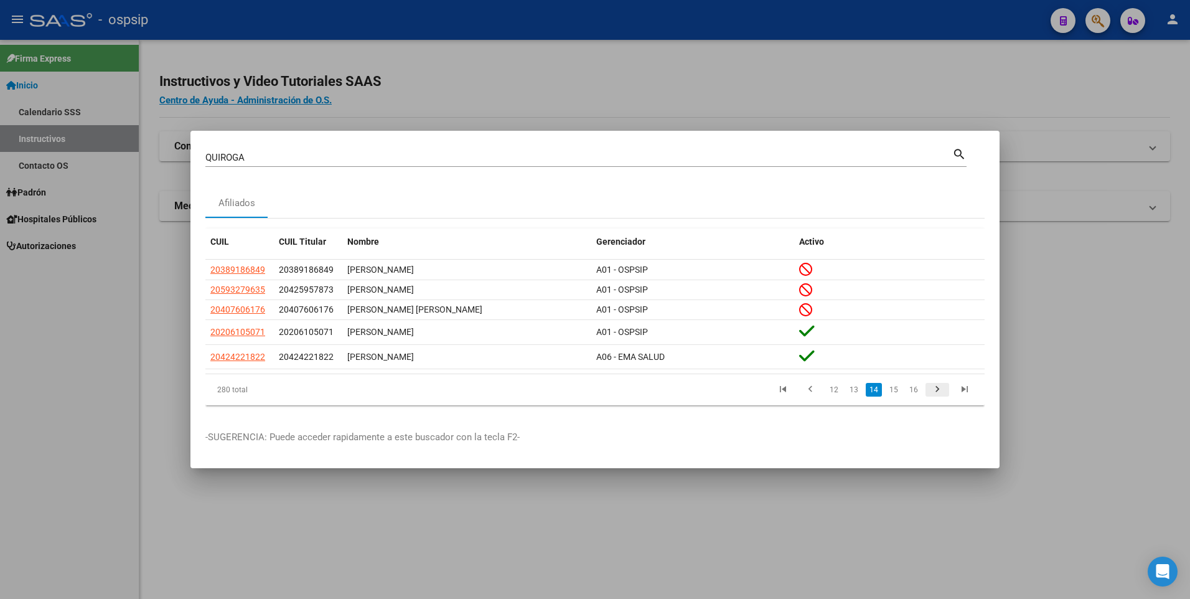
click at [936, 389] on icon "go to next page" at bounding box center [937, 390] width 16 height 15
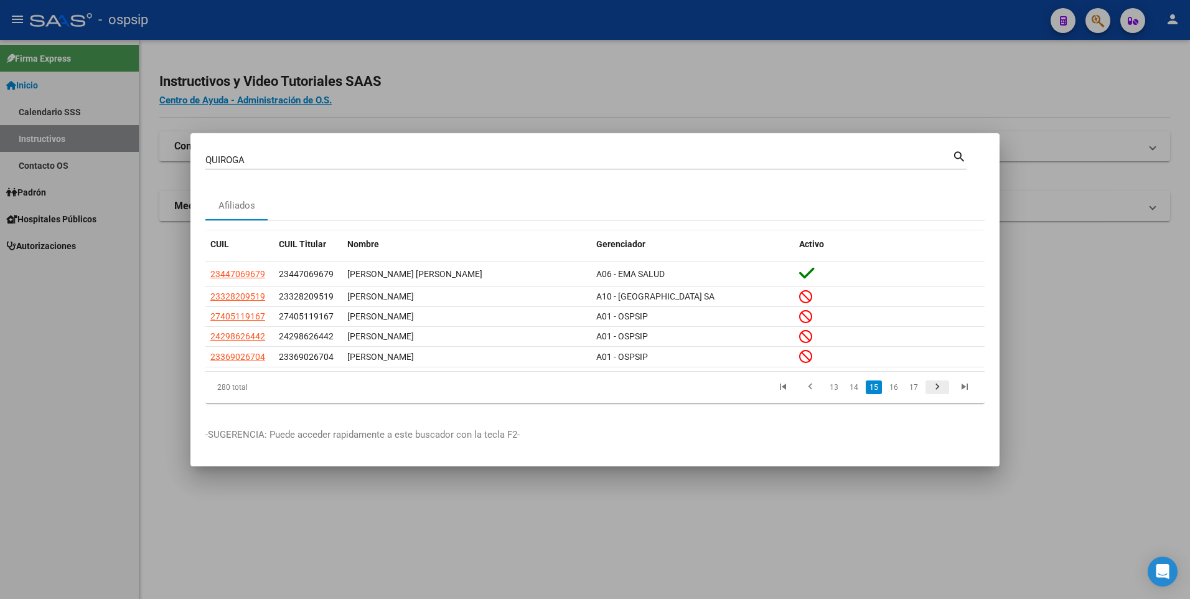
click at [936, 389] on icon "go to next page" at bounding box center [937, 388] width 16 height 15
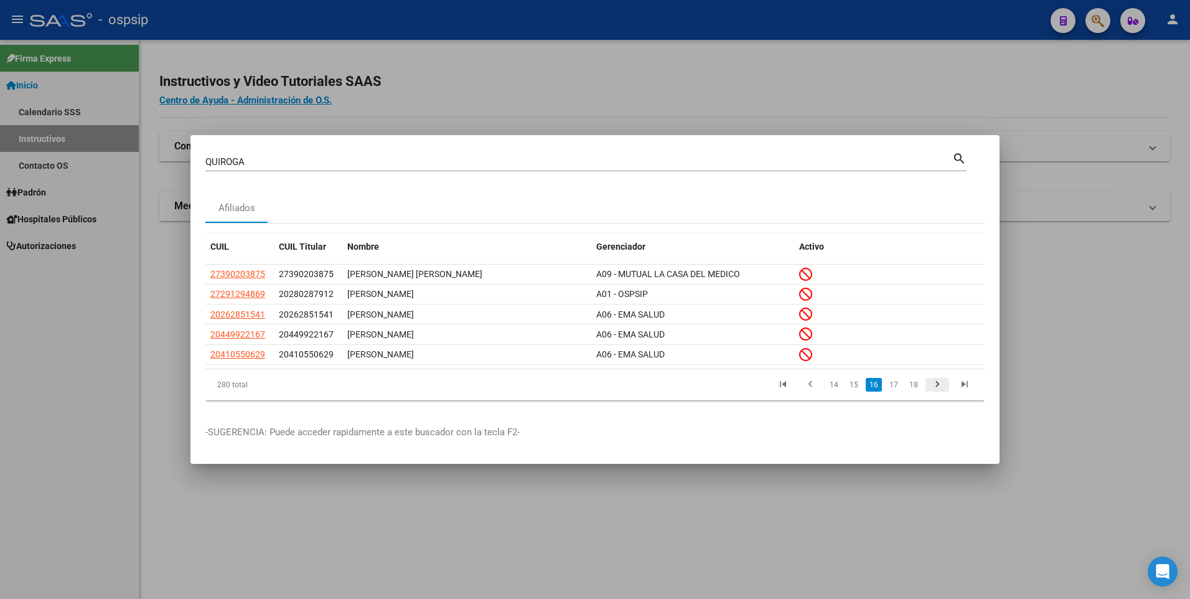
click at [936, 389] on icon "go to next page" at bounding box center [937, 385] width 16 height 15
